Goal: Task Accomplishment & Management: Manage account settings

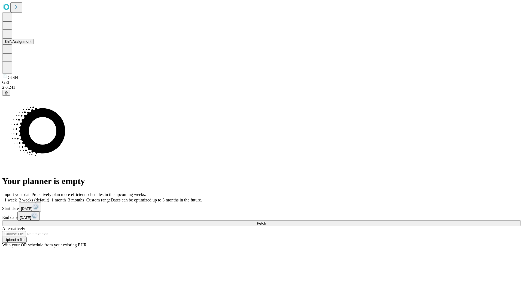
click at [34, 44] on button "Shift Assignment" at bounding box center [17, 42] width 31 height 6
